Goal: Task Accomplishment & Management: Manage account settings

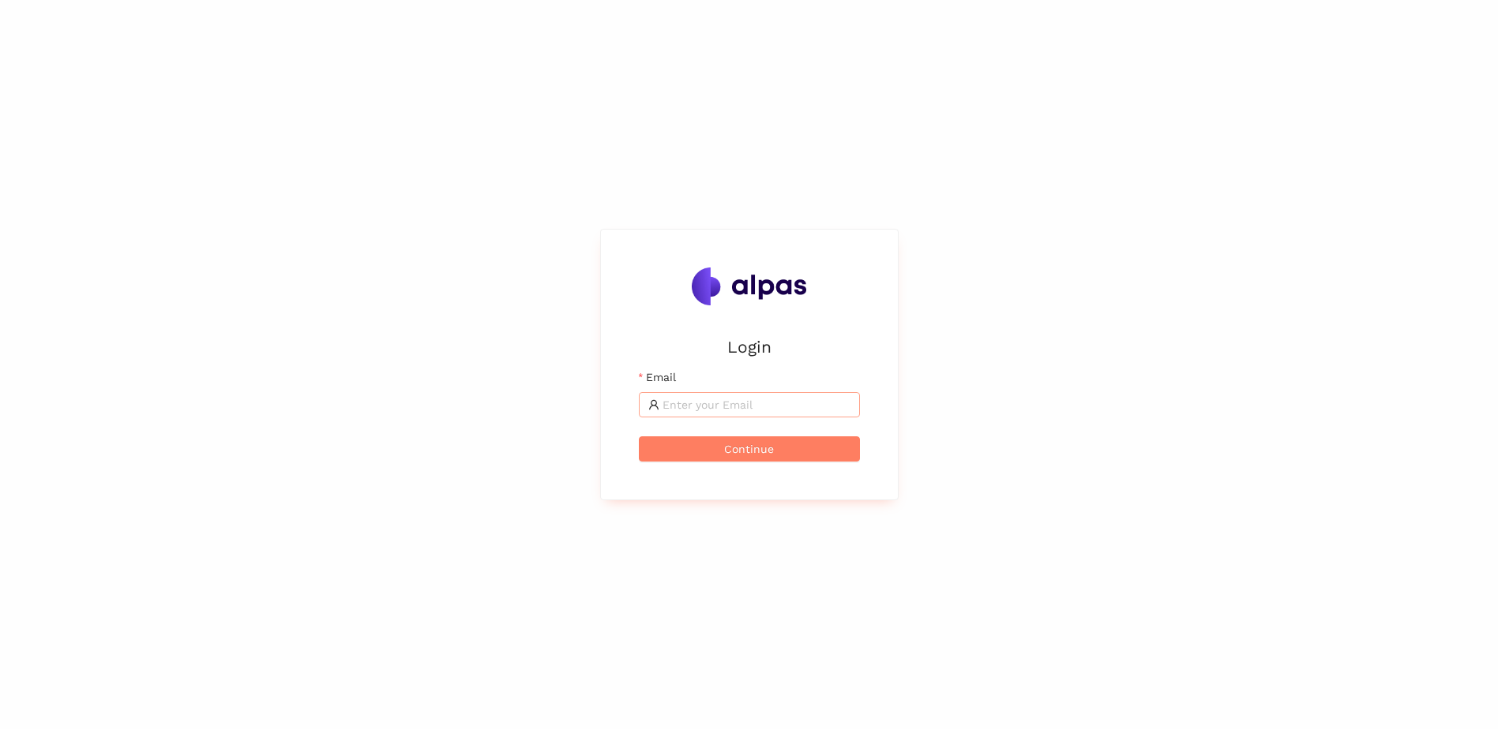
click at [707, 407] on input "Email" at bounding box center [756, 404] width 188 height 17
type input "[PERSON_NAME][EMAIL_ADDRESS][PERSON_NAME][DOMAIN_NAME]"
click at [743, 452] on span "Continue" at bounding box center [749, 448] width 50 height 17
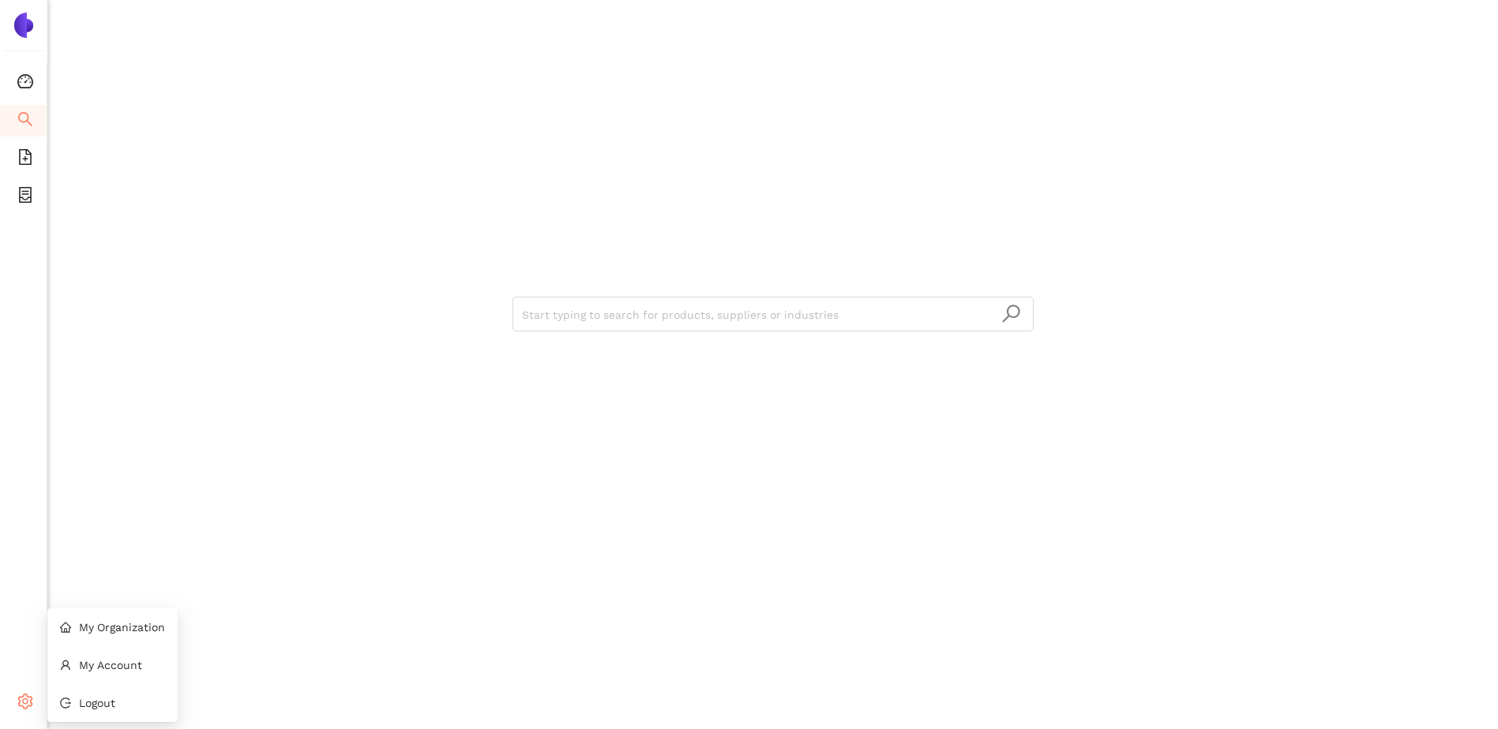
click at [38, 697] on div "Settings" at bounding box center [23, 704] width 47 height 32
click at [141, 628] on span "My Organization" at bounding box center [122, 627] width 86 height 13
